Goal: Task Accomplishment & Management: Use online tool/utility

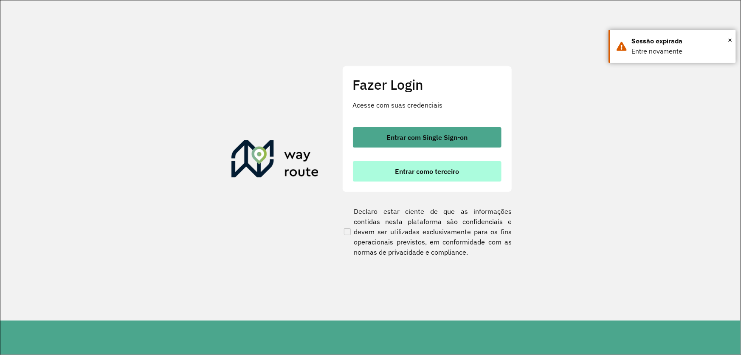
click at [422, 174] on span "Entrar como terceiro" at bounding box center [427, 171] width 64 height 7
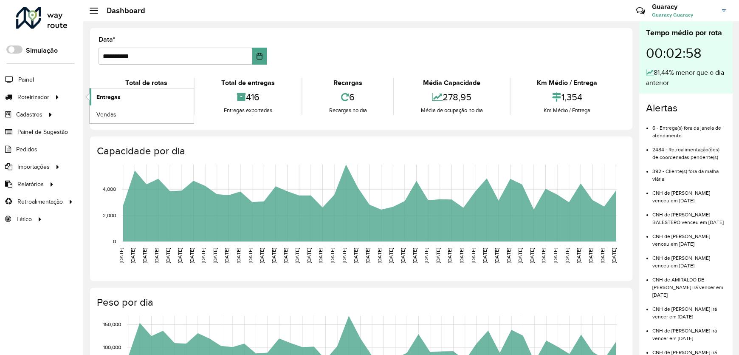
click at [109, 93] on span "Entregas" at bounding box center [108, 97] width 24 height 9
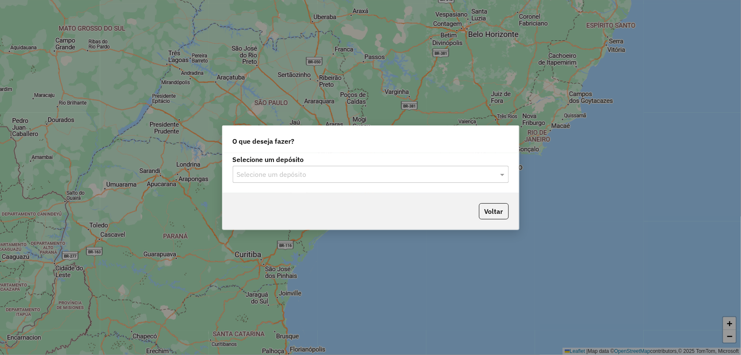
click at [361, 178] on input "text" at bounding box center [362, 175] width 251 height 10
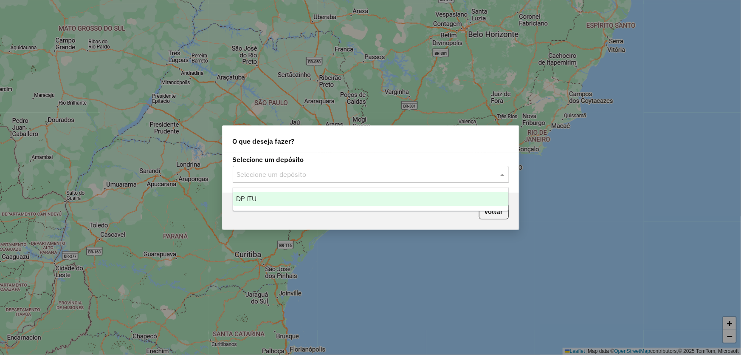
click at [327, 194] on div "DP ITU" at bounding box center [370, 199] width 275 height 14
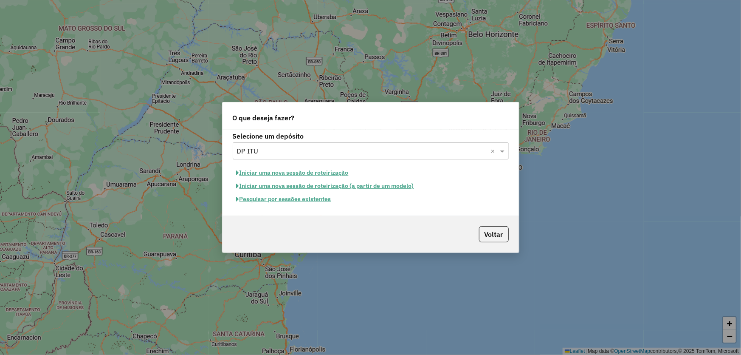
click at [310, 202] on button "Pesquisar por sessões existentes" at bounding box center [284, 198] width 102 height 13
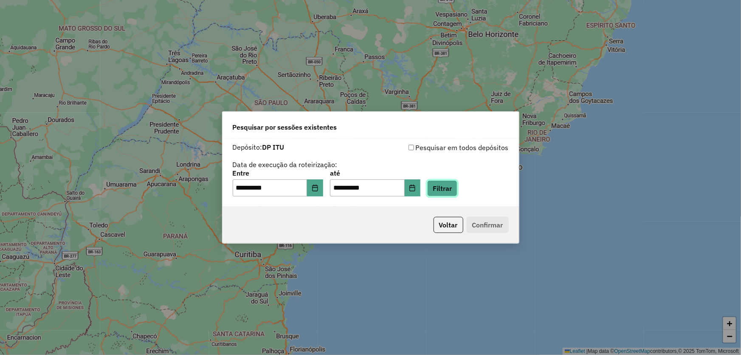
click at [453, 189] on button "Filtrar" at bounding box center [442, 188] width 30 height 16
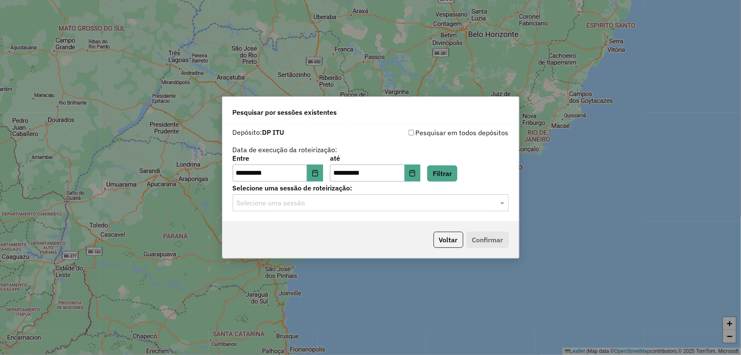
click at [344, 207] on input "text" at bounding box center [362, 203] width 251 height 10
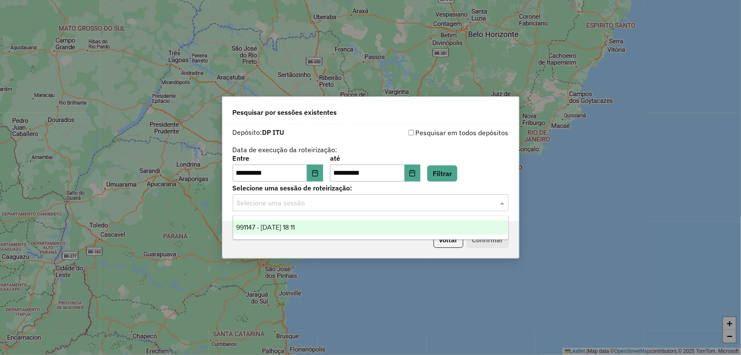
click at [328, 229] on div "991147 - 19/08/2025 18:11" at bounding box center [370, 227] width 275 height 14
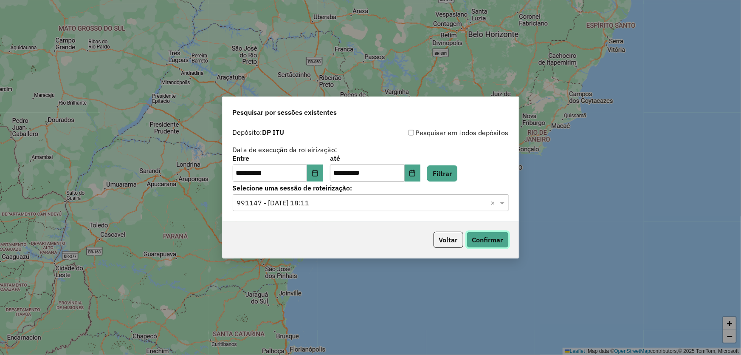
click at [497, 240] on button "Confirmar" at bounding box center [488, 240] width 42 height 16
